Goal: Task Accomplishment & Management: Manage account settings

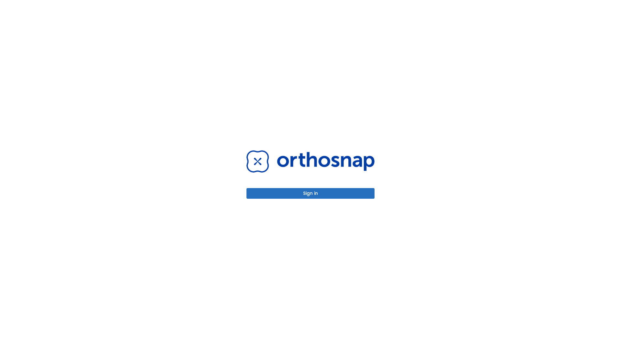
click at [311, 194] on button "Sign in" at bounding box center [311, 193] width 128 height 11
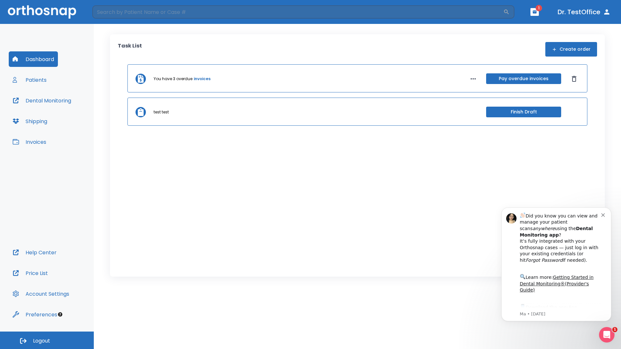
click at [47, 341] on span "Logout" at bounding box center [41, 341] width 17 height 7
